Goal: Browse casually: Explore the website without a specific task or goal

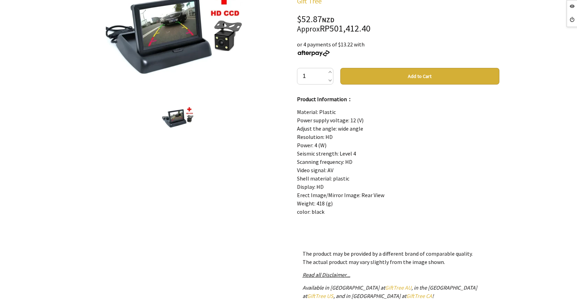
scroll to position [80, 0]
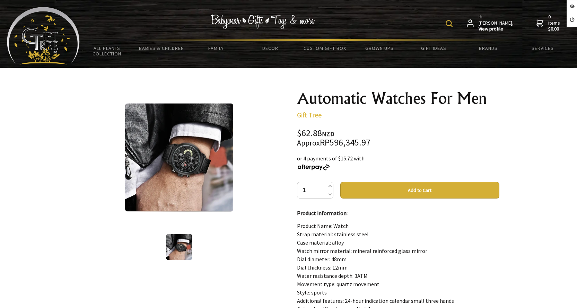
click at [424, 98] on h1 "Automatic Watches For Men" at bounding box center [398, 98] width 203 height 17
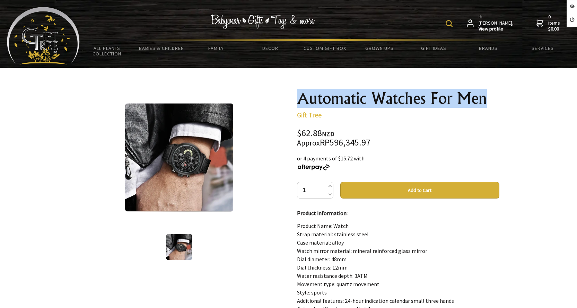
click at [424, 98] on h1 "Automatic Watches For Men" at bounding box center [398, 98] width 203 height 17
copy div "Automatic Watches For Men"
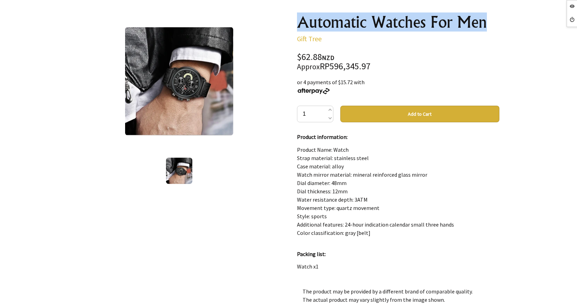
scroll to position [69, 0]
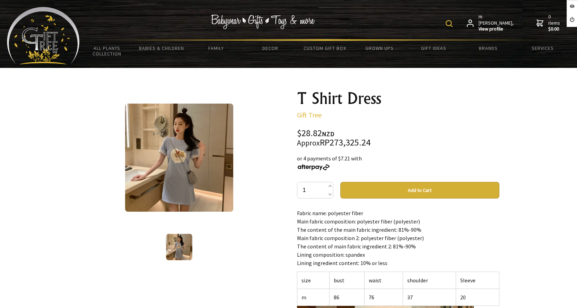
click at [326, 101] on h1 "T Shirt Dress" at bounding box center [398, 98] width 203 height 17
copy div "T Shirt Dress"
